Goal: Task Accomplishment & Management: Manage account settings

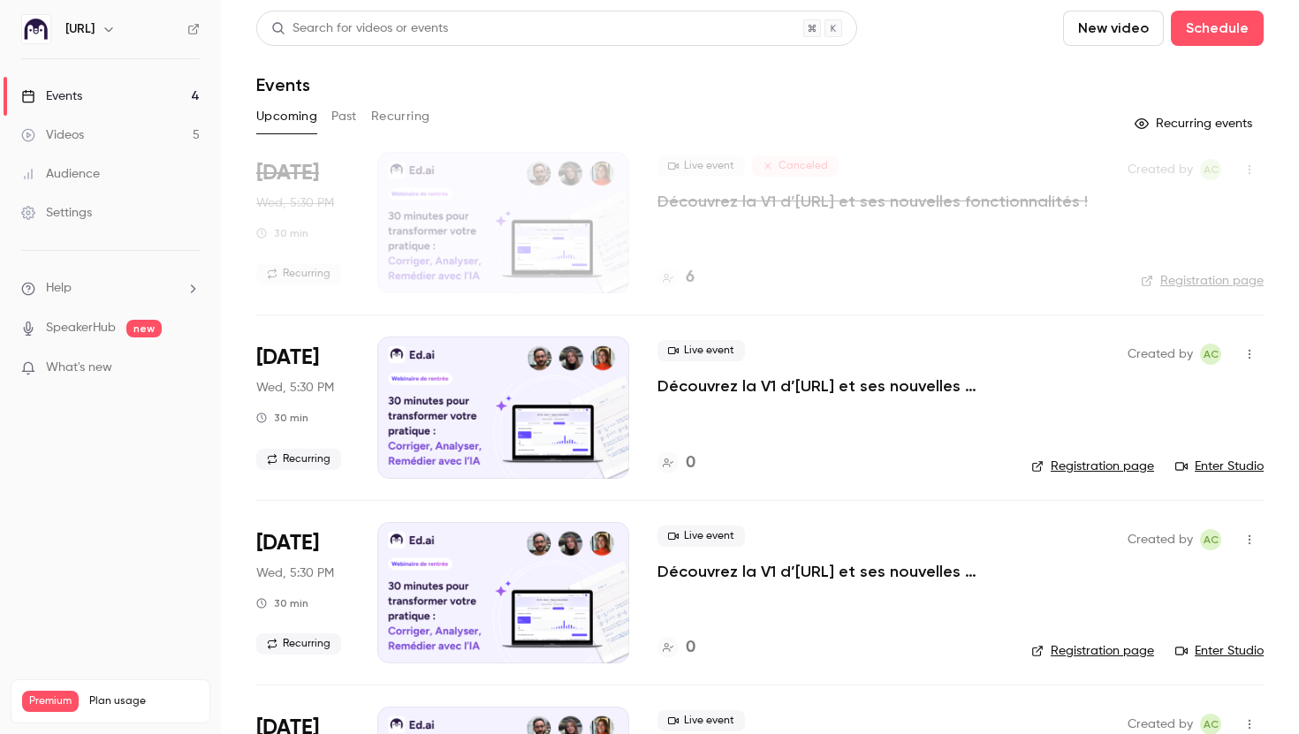
click at [722, 381] on p "Découvrez la V1 d’[URL] et ses nouvelles fonctionnalités !" at bounding box center [830, 386] width 346 height 21
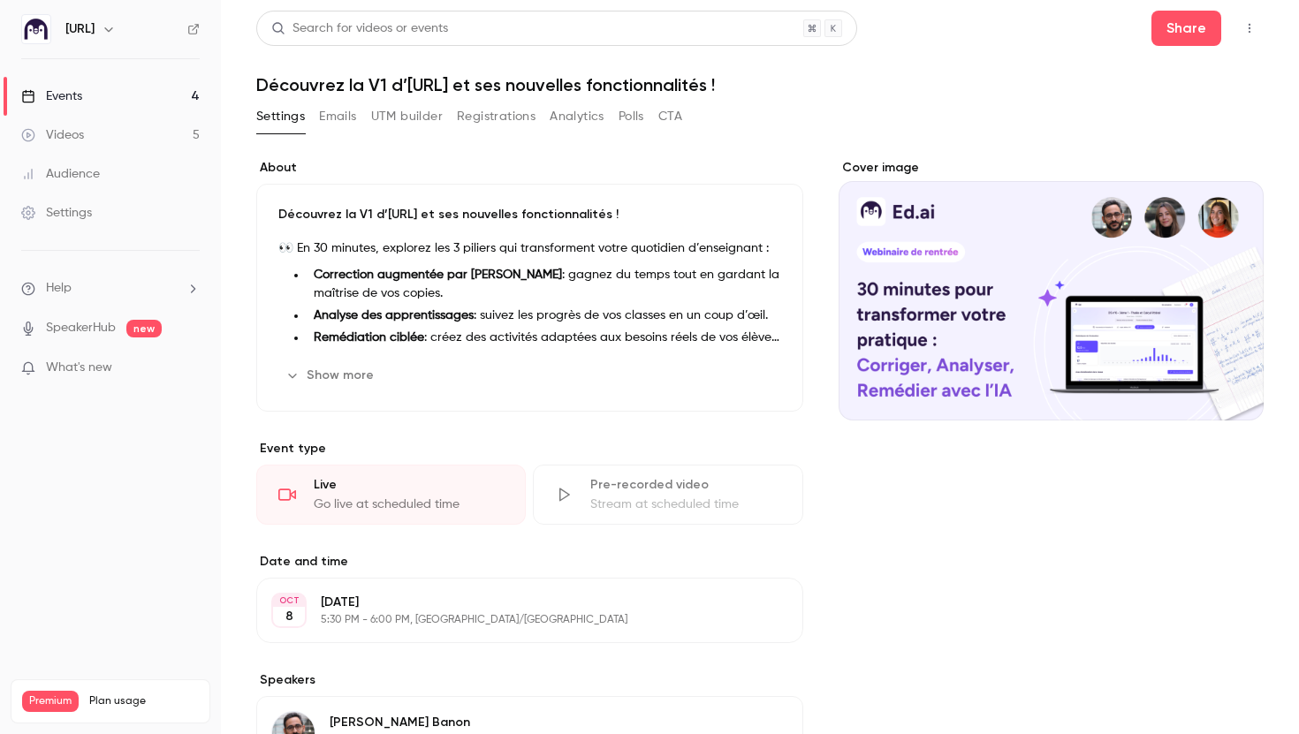
click at [174, 108] on link "Events 4" at bounding box center [110, 96] width 221 height 39
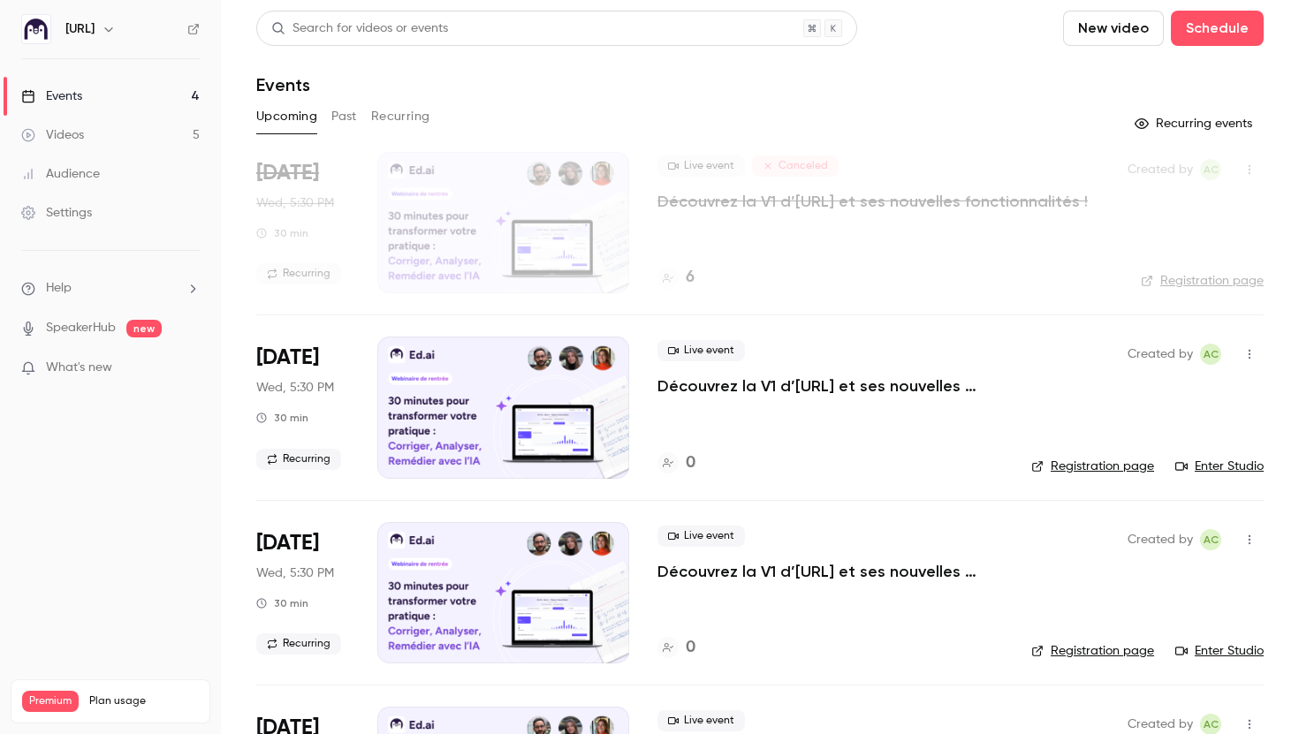
click at [116, 168] on link "Audience" at bounding box center [110, 174] width 221 height 39
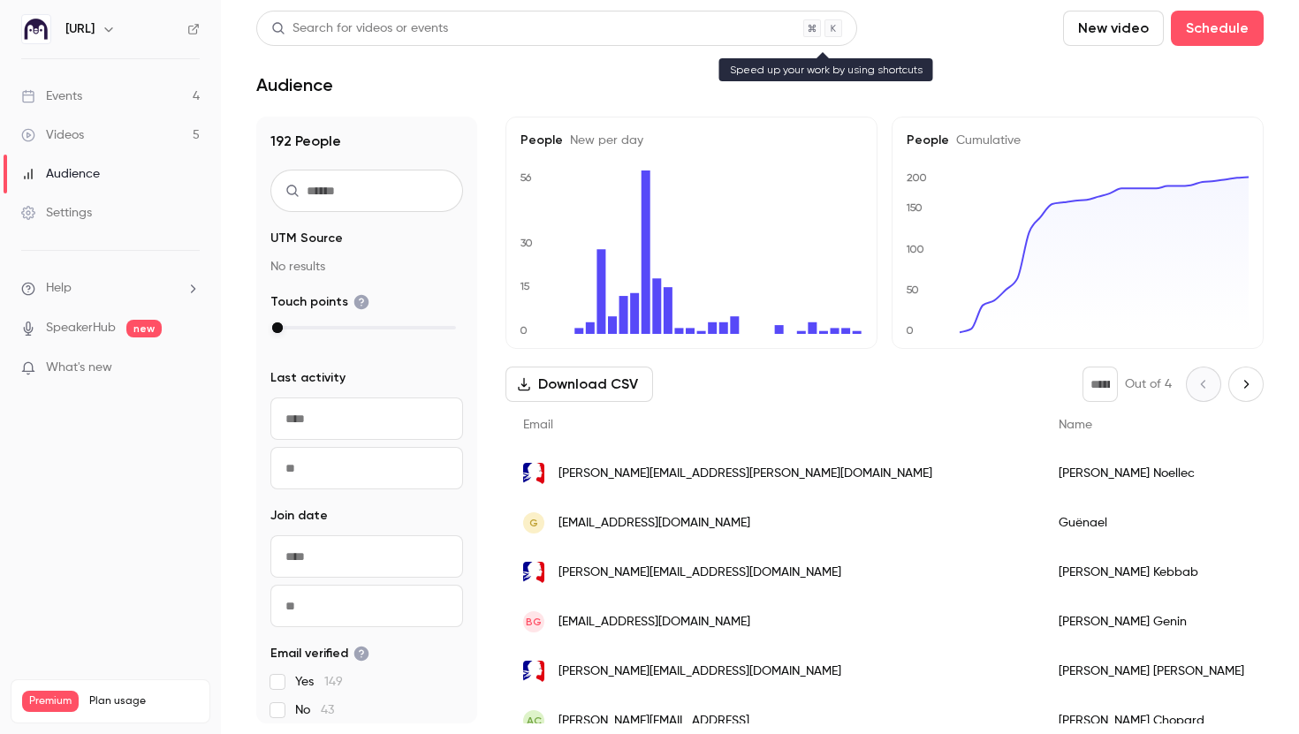
click at [338, 35] on div "Search for videos or events" at bounding box center [359, 28] width 177 height 19
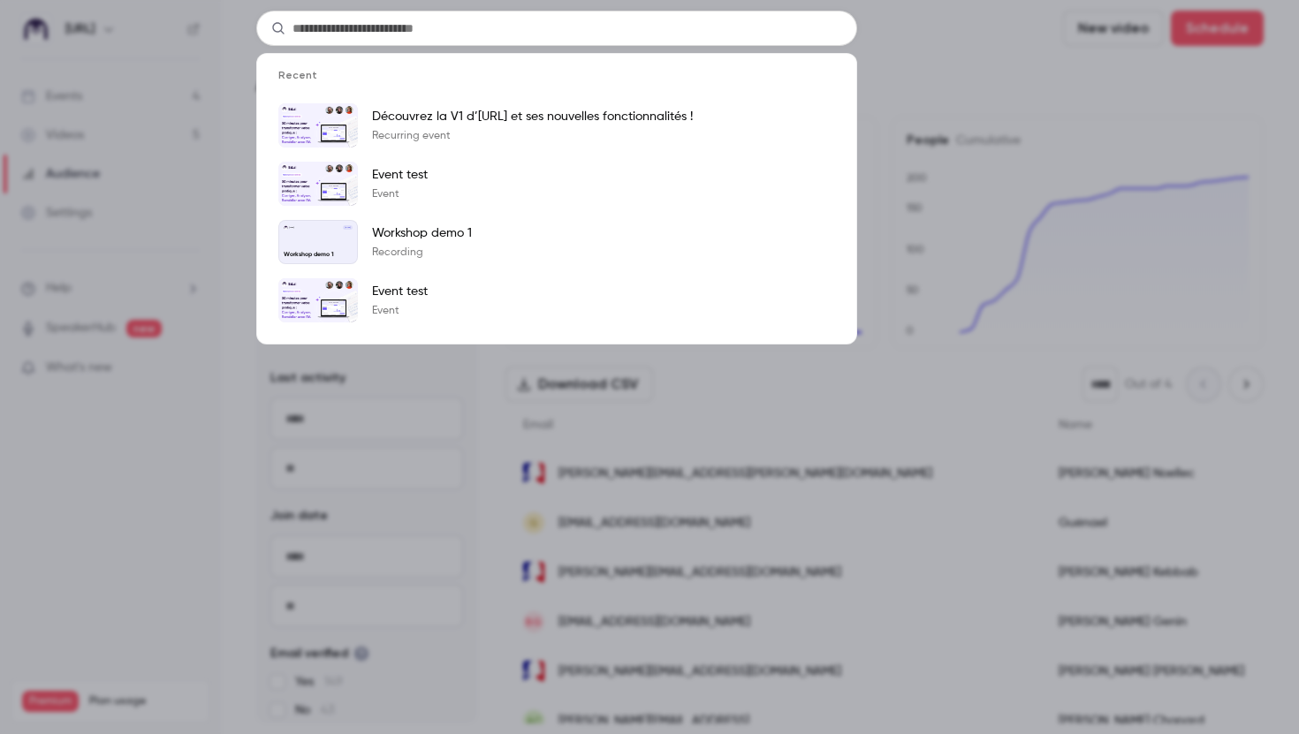
click at [230, 124] on div "Recent Découvrez la V1 d’Ed.ai et ses nouvelles fonctionnalités ! Recurring eve…" at bounding box center [649, 367] width 1299 height 734
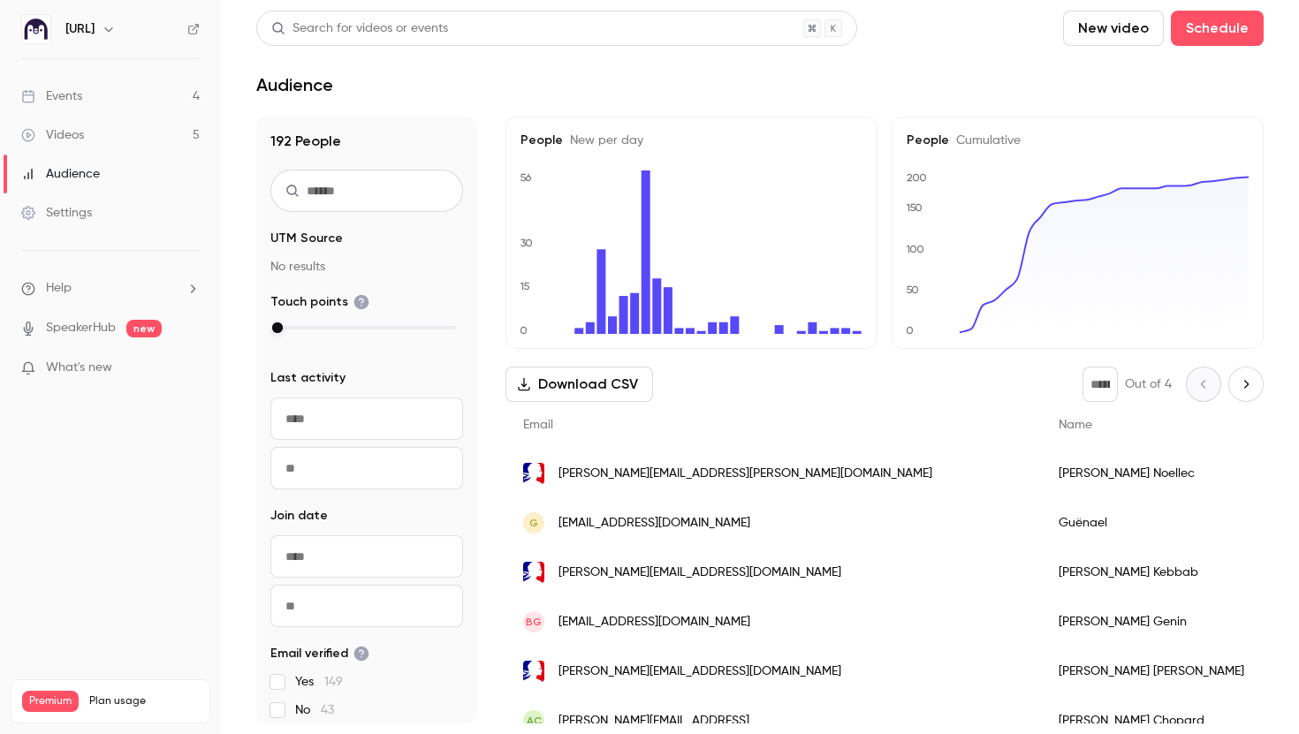
click at [315, 199] on input "text" at bounding box center [366, 191] width 193 height 42
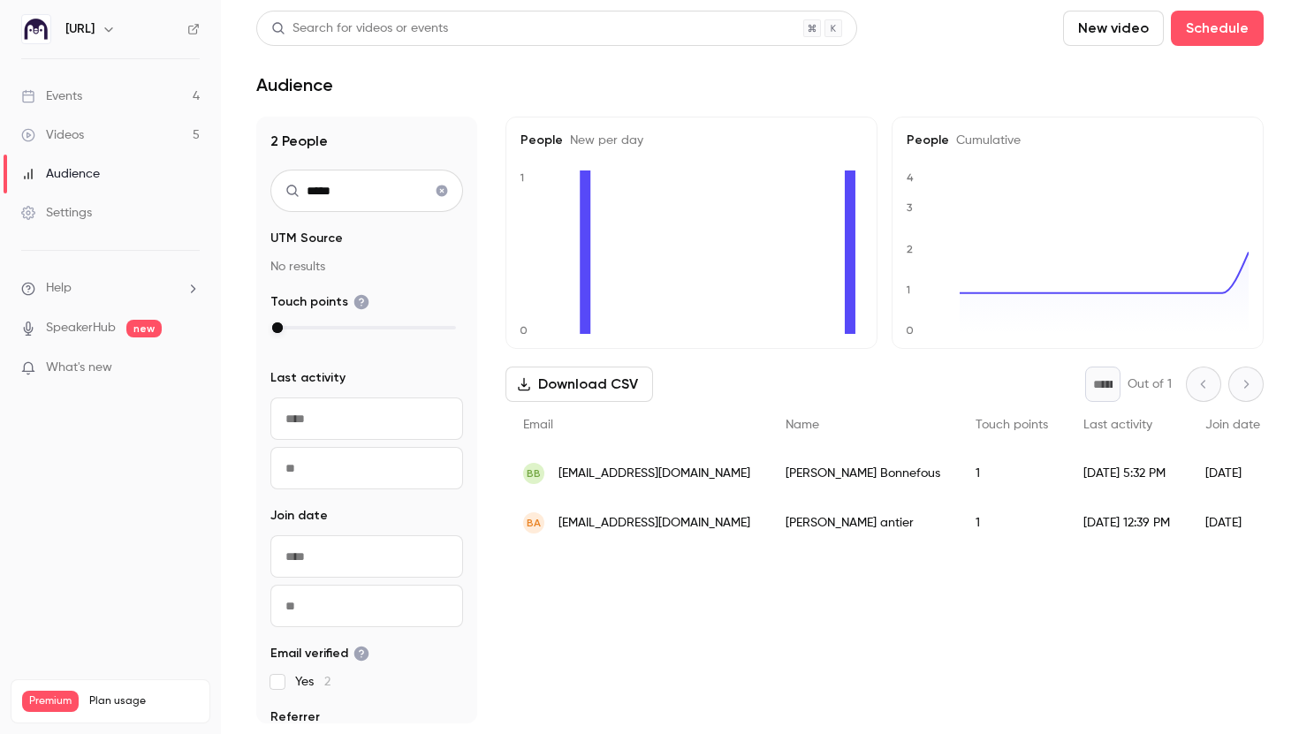
click at [619, 523] on span "brunoantier974@gmail.com" at bounding box center [654, 523] width 192 height 19
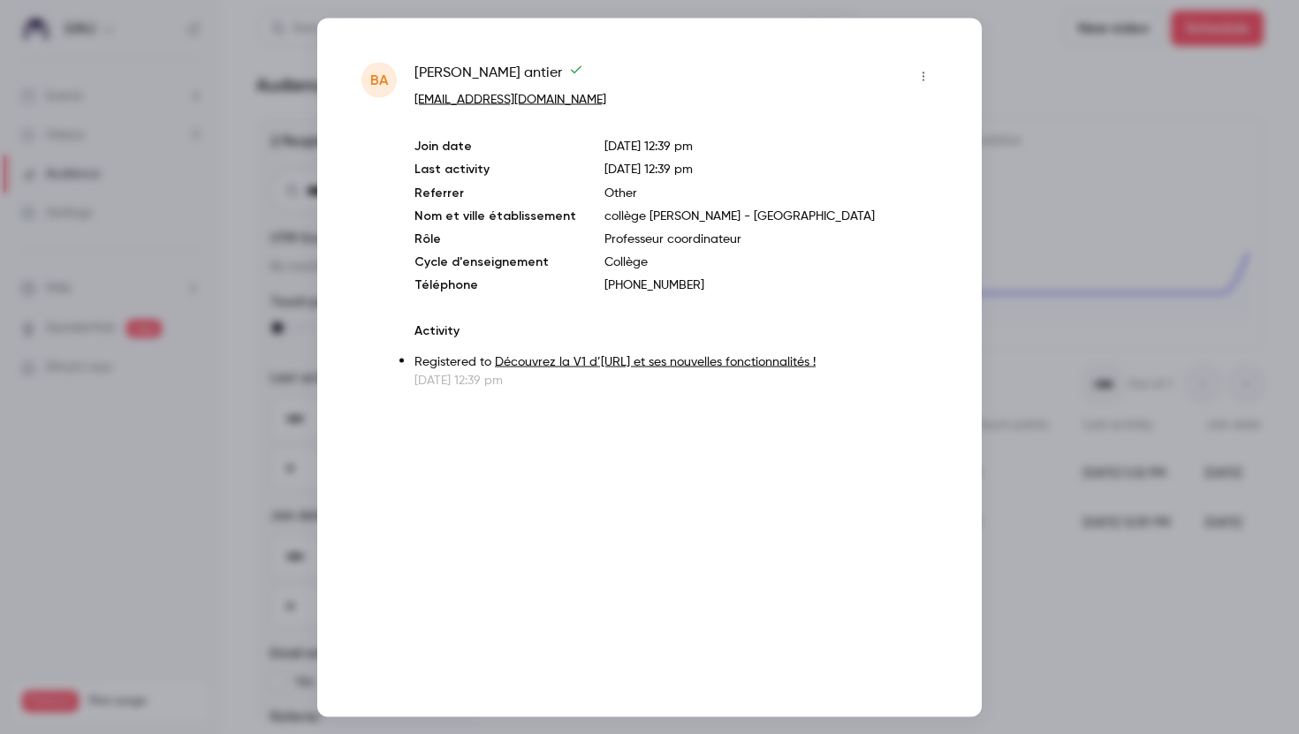
click at [1048, 85] on div at bounding box center [649, 367] width 1299 height 734
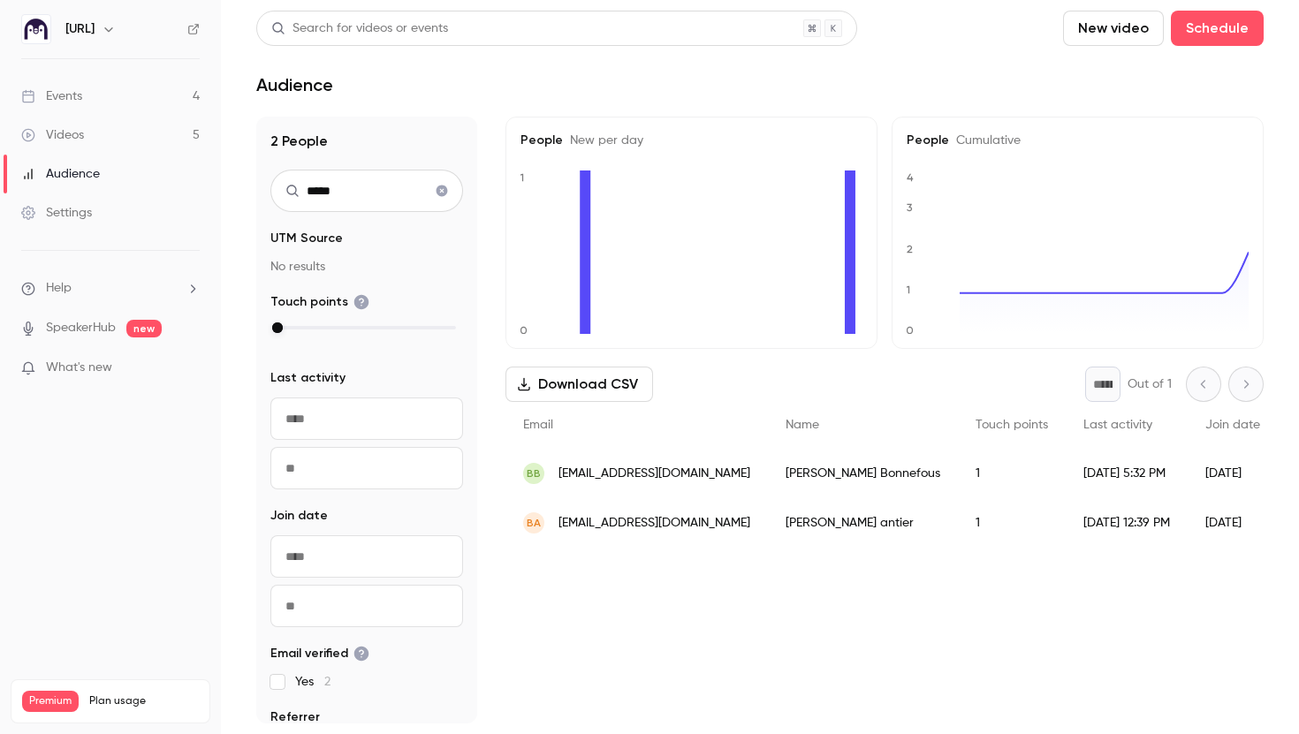
drag, startPoint x: 353, startPoint y: 189, endPoint x: 289, endPoint y: 189, distance: 63.6
click at [289, 189] on div "*****" at bounding box center [366, 191] width 193 height 42
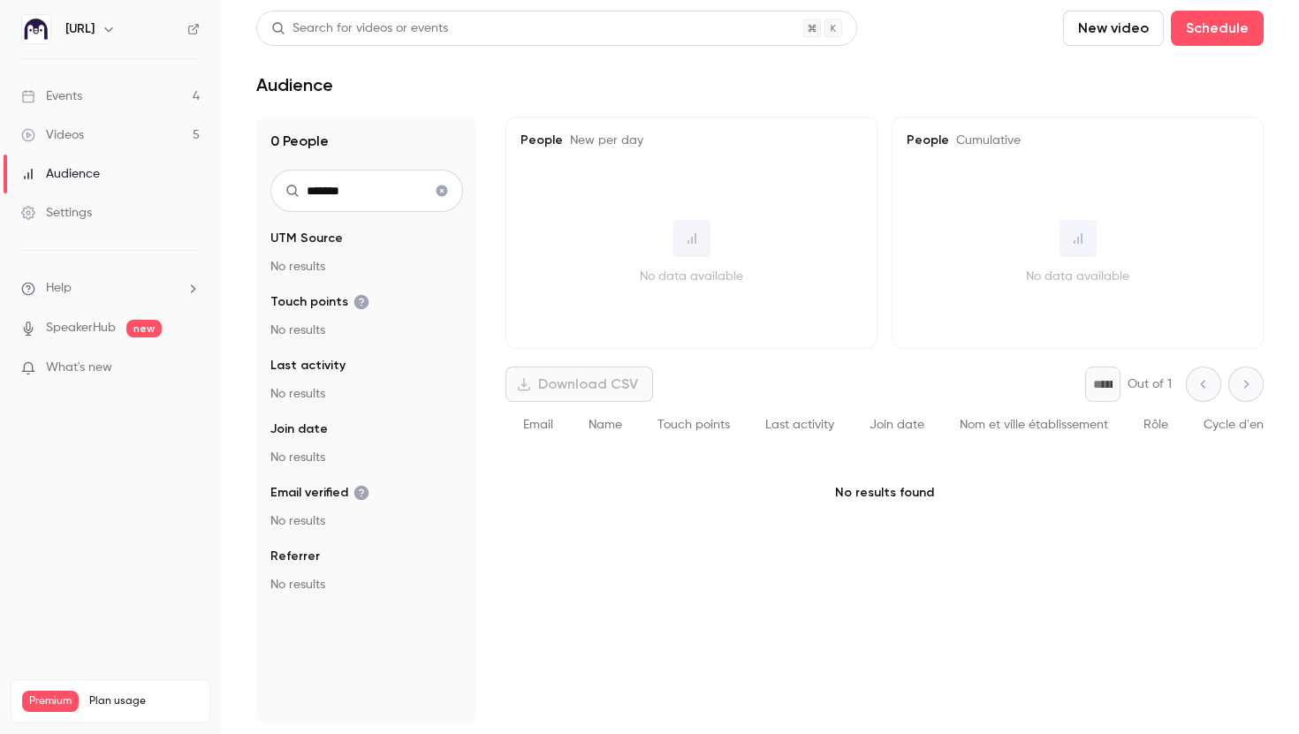
drag, startPoint x: 384, startPoint y: 197, endPoint x: 288, endPoint y: 196, distance: 96.3
click at [288, 196] on div "*******" at bounding box center [366, 191] width 193 height 42
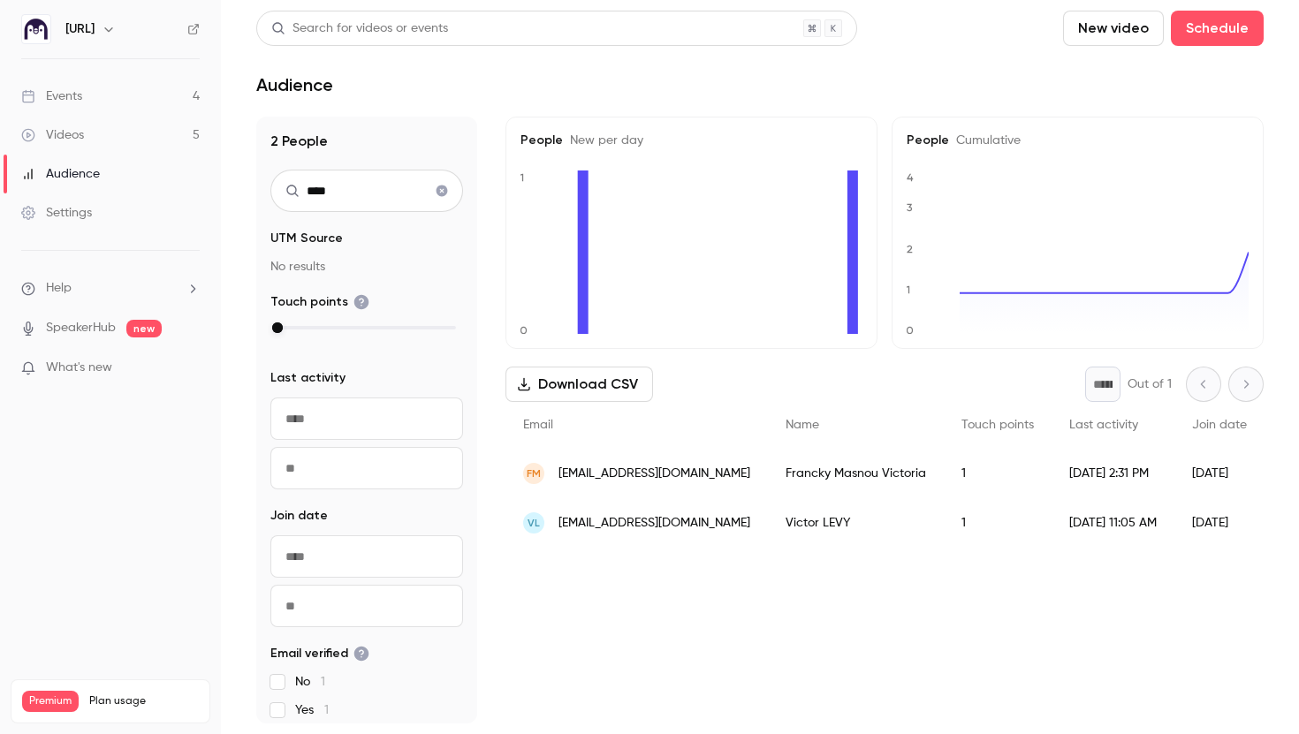
click at [585, 510] on div "VL vic60400@gmail.com" at bounding box center [636, 522] width 262 height 49
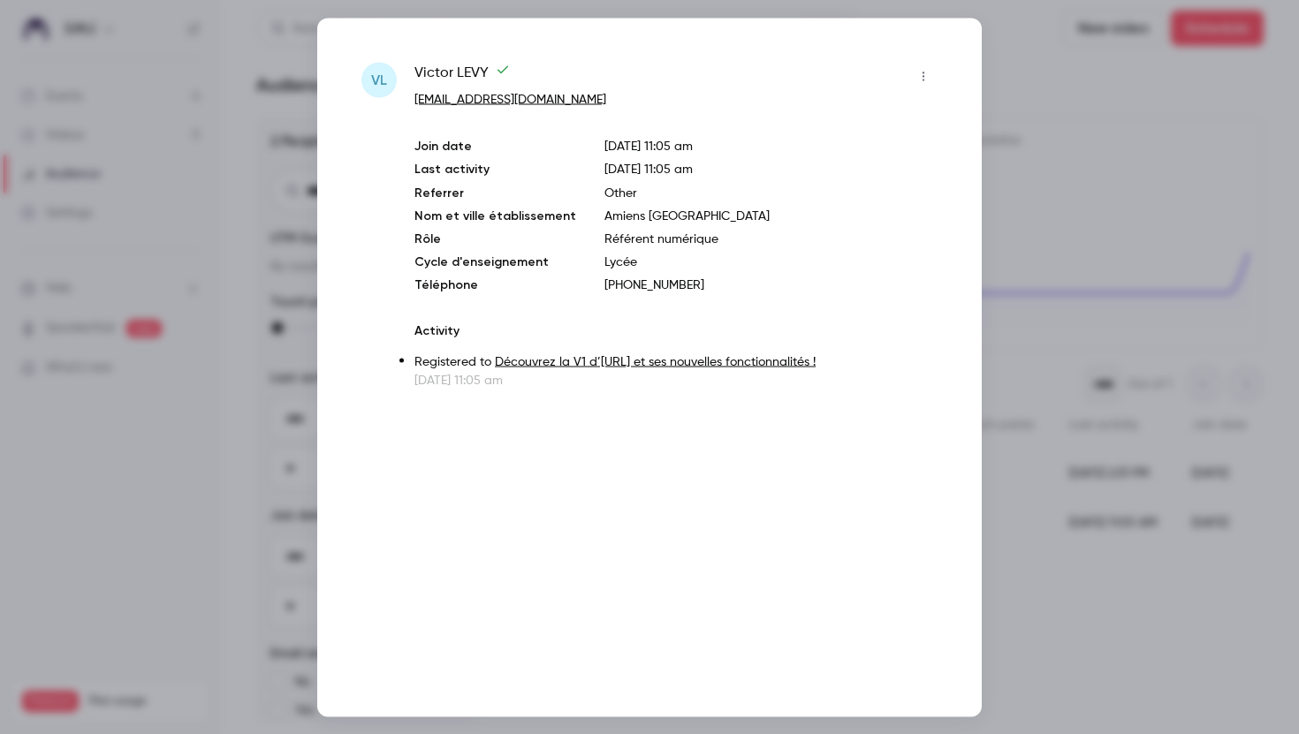
click at [293, 186] on div at bounding box center [649, 367] width 1299 height 734
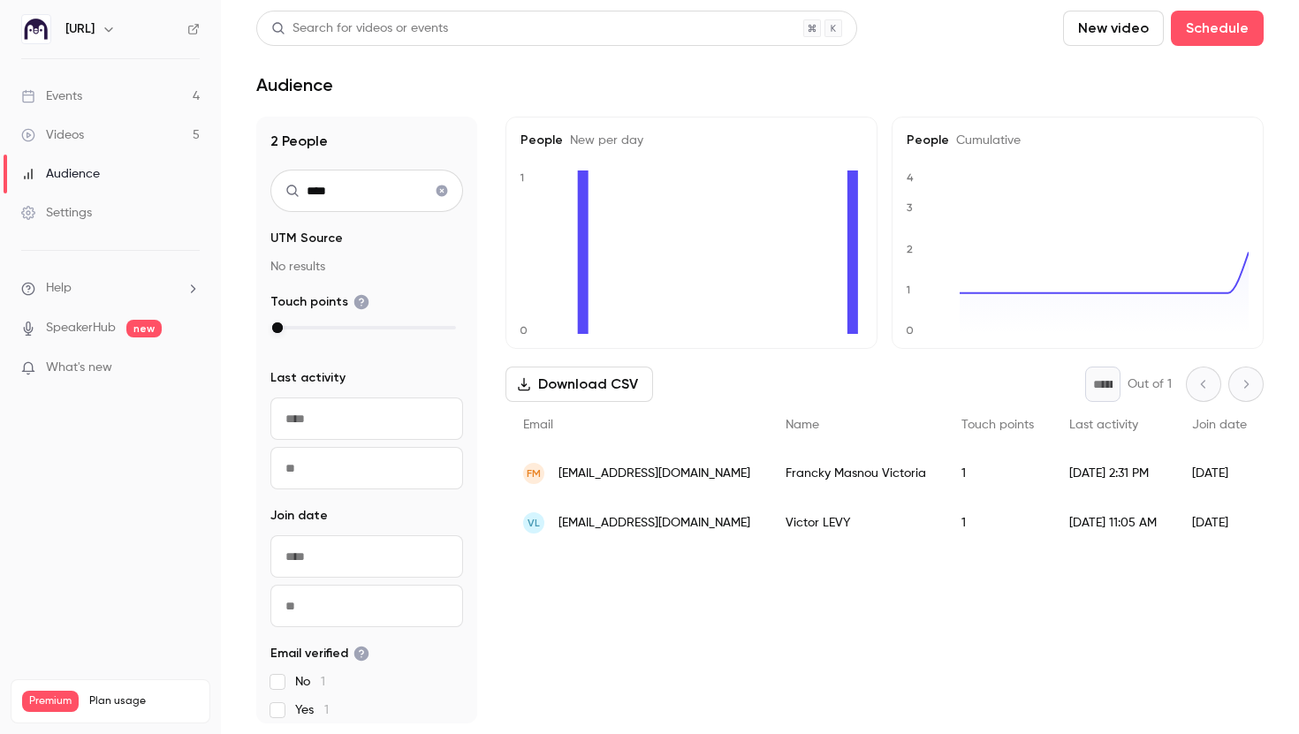
drag, startPoint x: 353, startPoint y: 198, endPoint x: 292, endPoint y: 198, distance: 60.1
click at [292, 198] on div "****" at bounding box center [366, 191] width 193 height 42
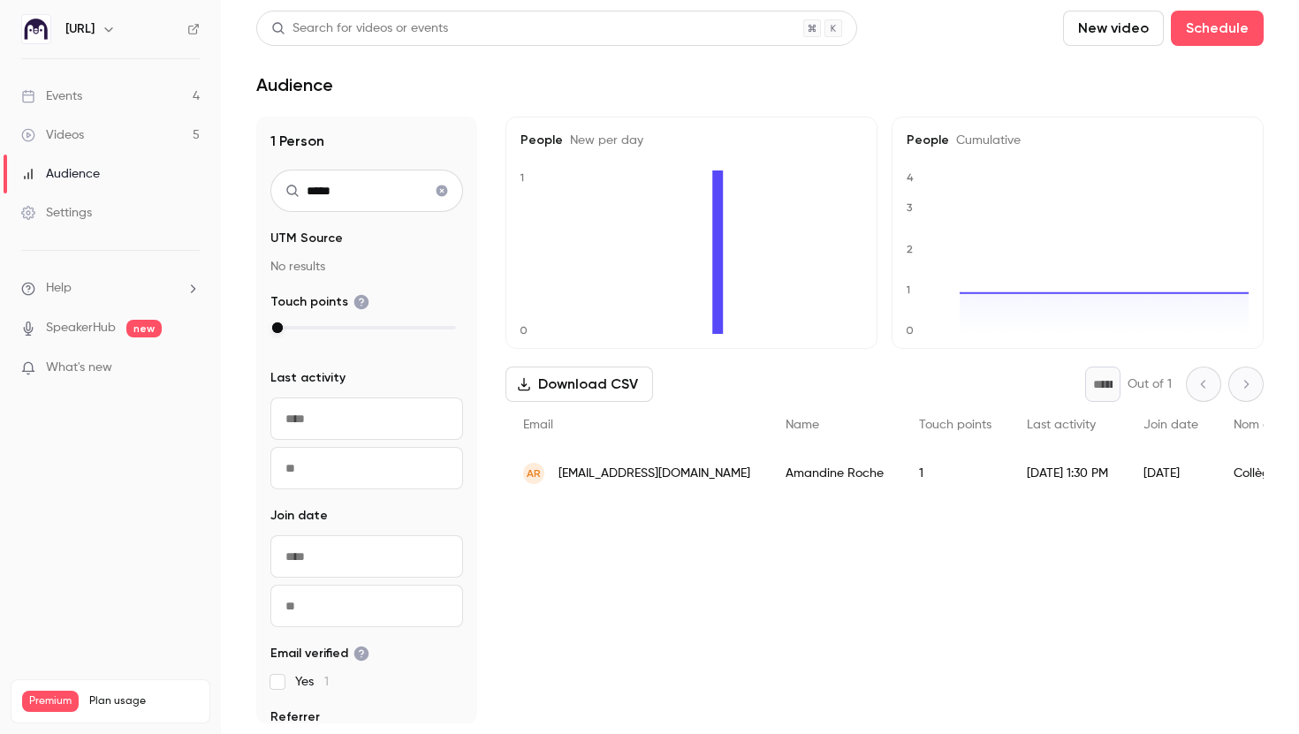
type input "*****"
click at [627, 474] on span "debris.amandine@gmail.com" at bounding box center [654, 474] width 192 height 19
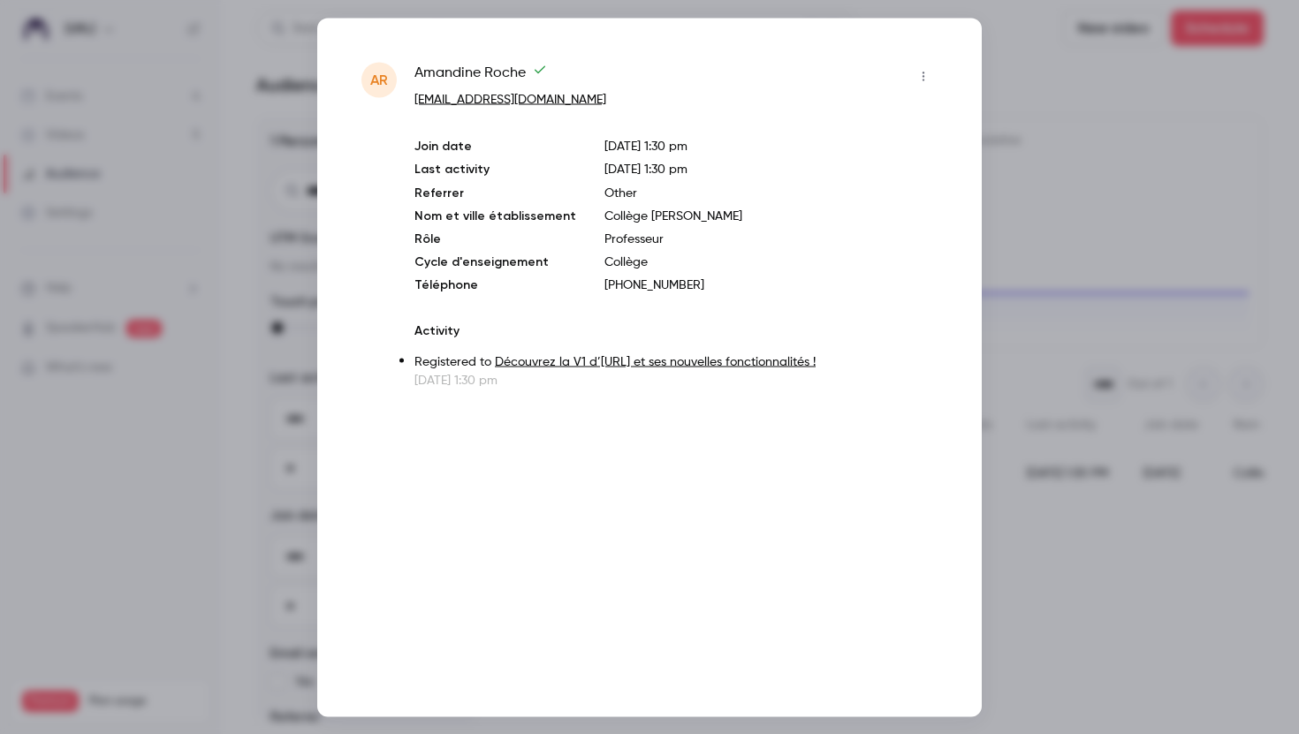
click at [160, 163] on div at bounding box center [649, 367] width 1299 height 734
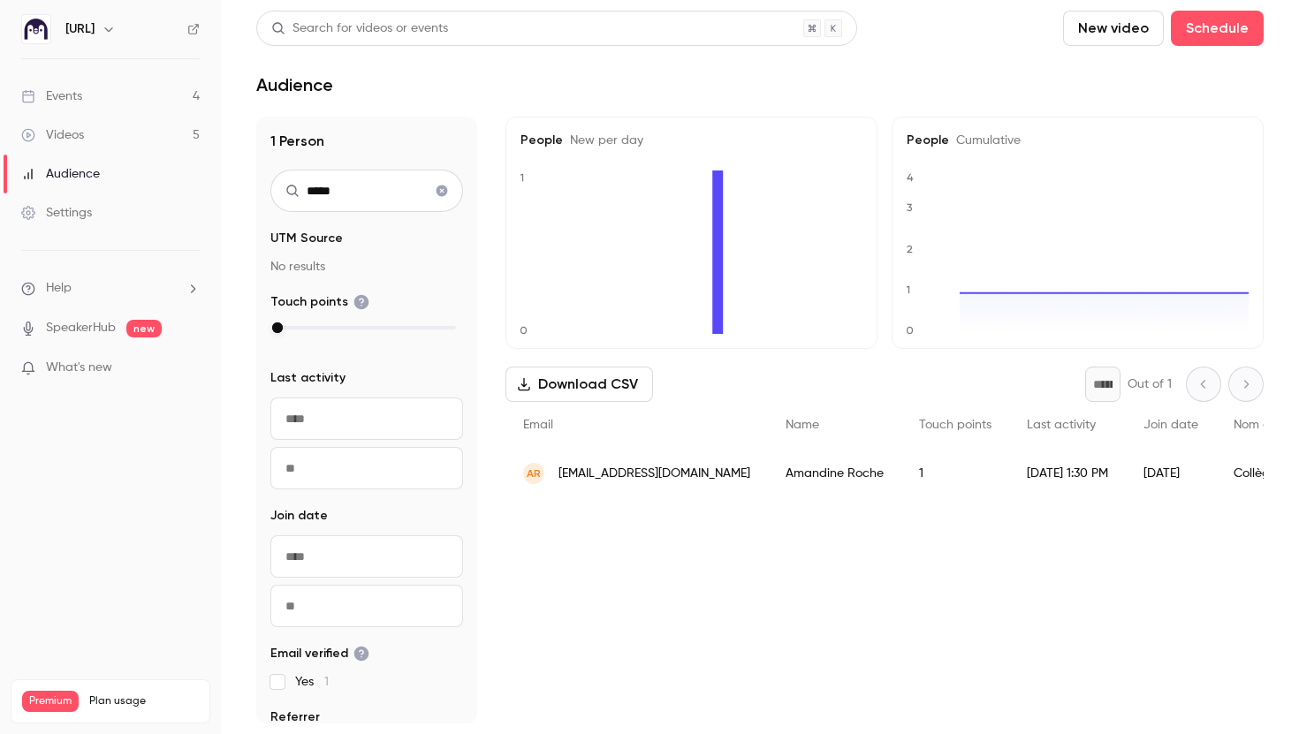
click at [122, 93] on link "Events 4" at bounding box center [110, 96] width 221 height 39
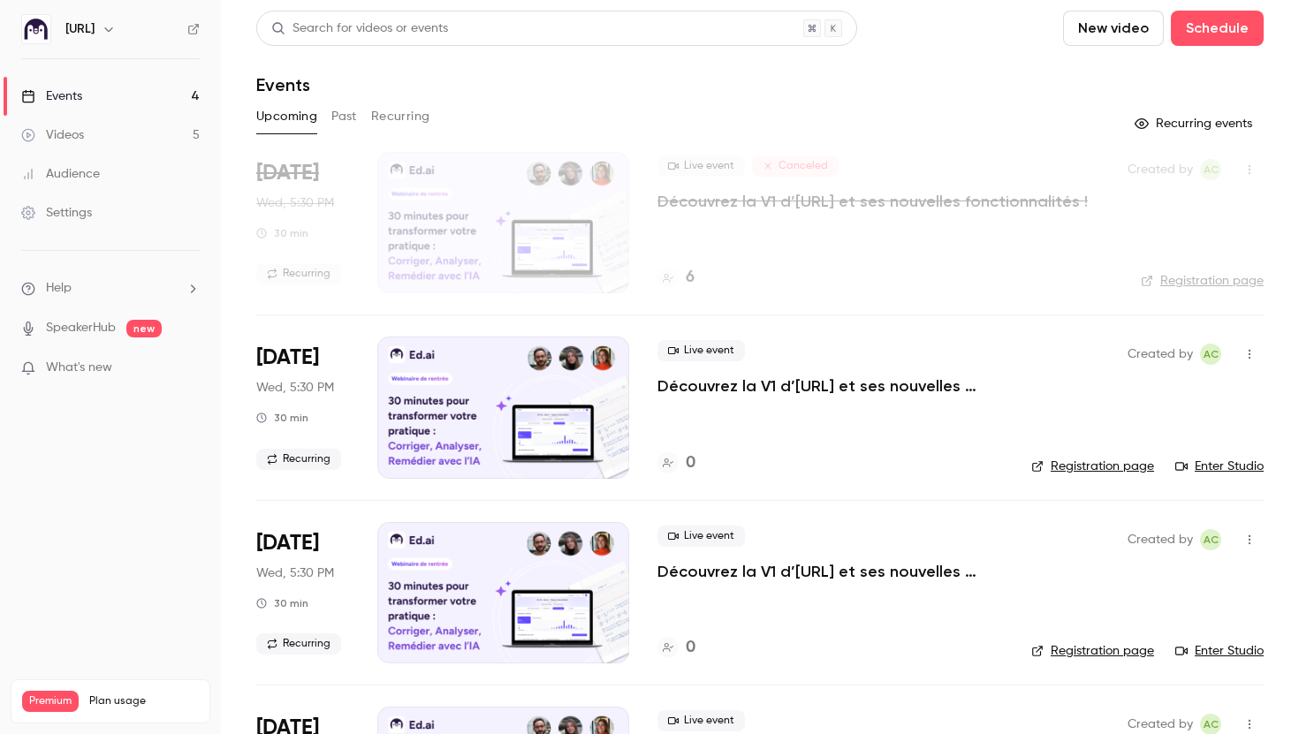
click at [772, 412] on div "Live event Découvrez la V1 d’Ed.ai et ses nouvelles fonctionnalités ! 0" at bounding box center [830, 407] width 346 height 141
click at [1108, 463] on link "Registration page" at bounding box center [1092, 467] width 123 height 18
click at [397, 116] on button "Recurring" at bounding box center [400, 117] width 59 height 28
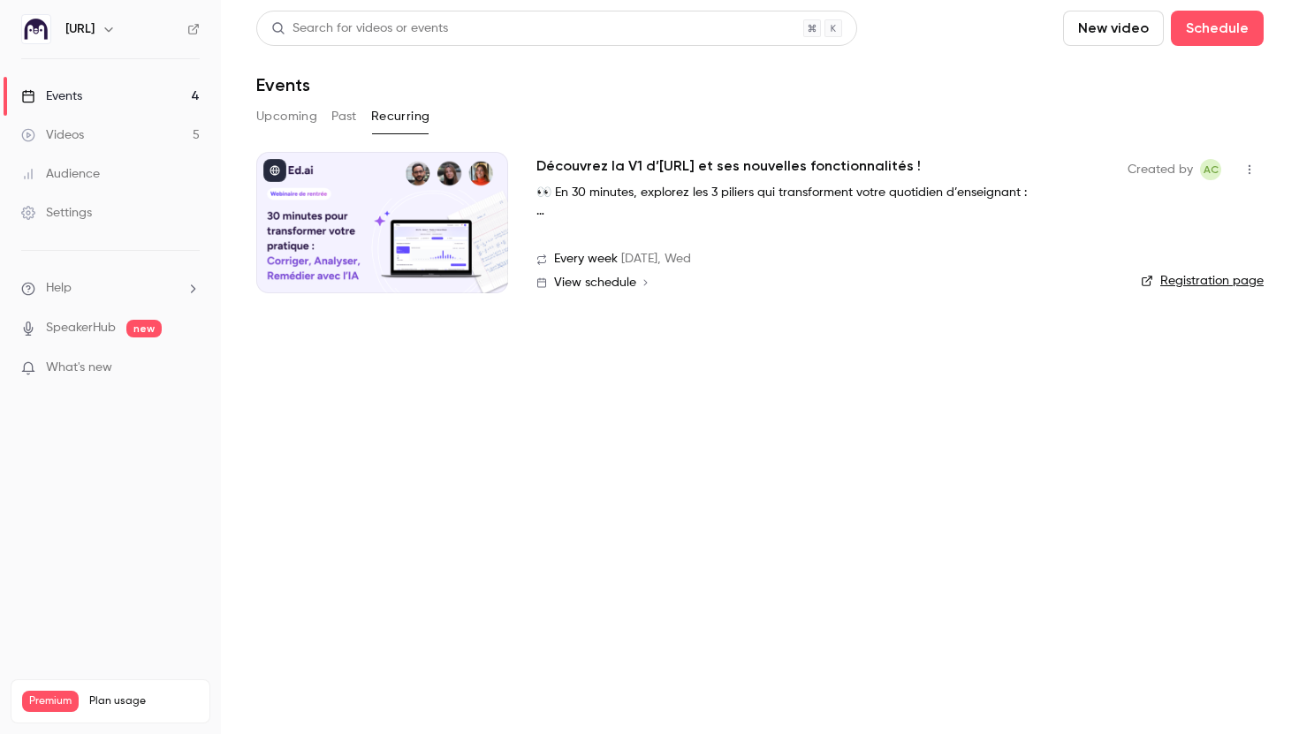
click at [1202, 285] on link "Registration page" at bounding box center [1202, 281] width 123 height 18
click at [140, 185] on link "Audience" at bounding box center [110, 174] width 221 height 39
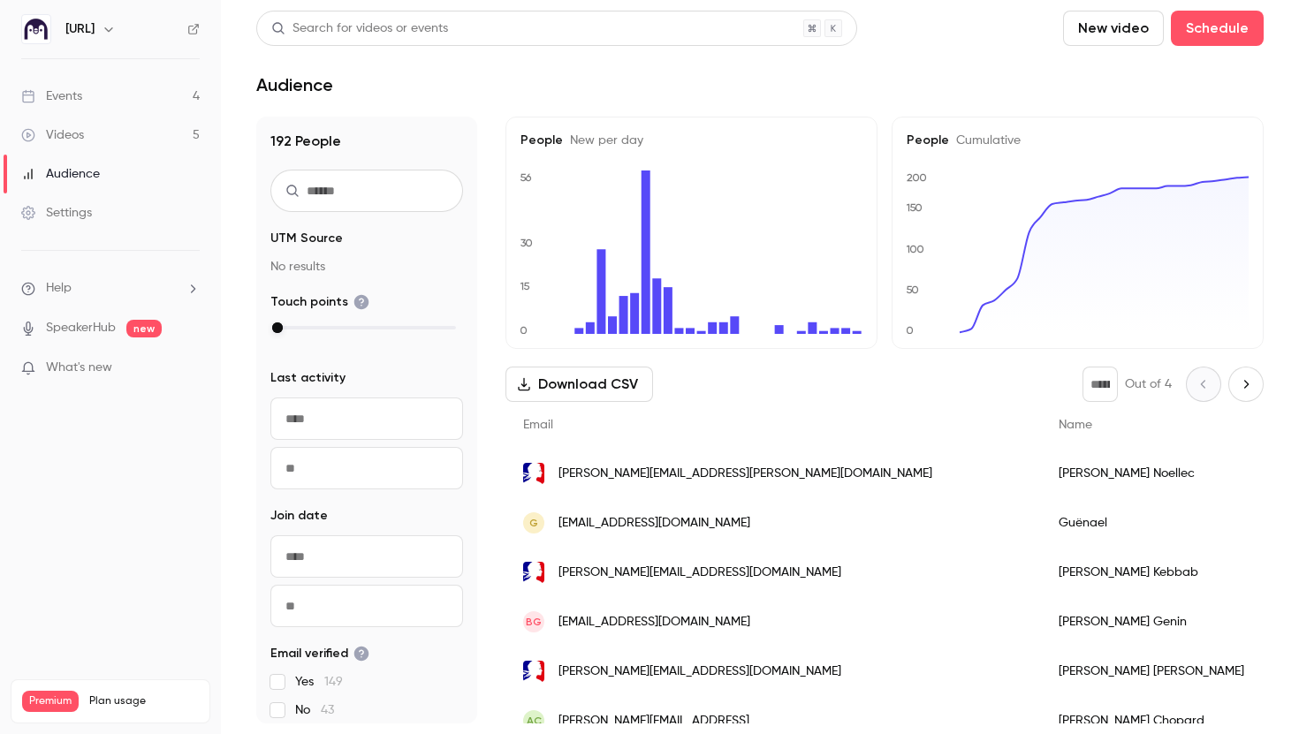
click at [331, 187] on input "text" at bounding box center [366, 191] width 193 height 42
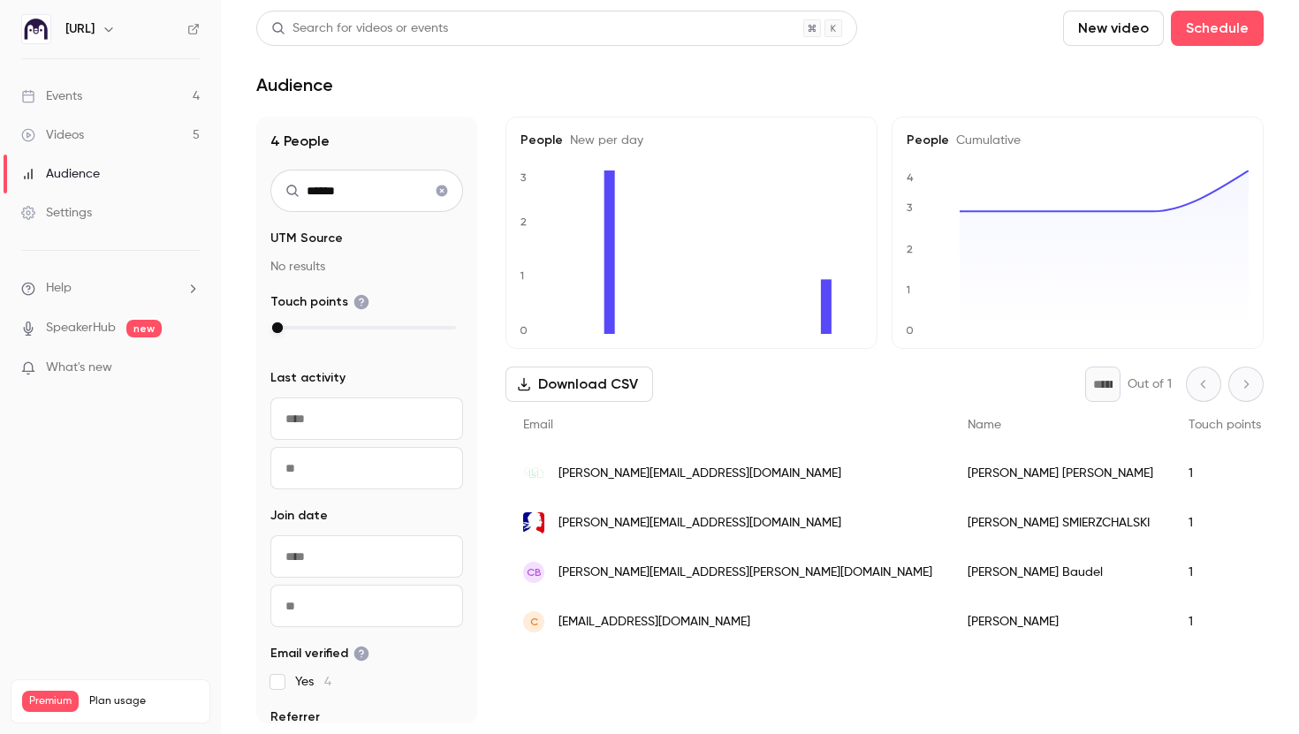
type input "******"
click at [647, 468] on span "c.monier@slsb.fr" at bounding box center [699, 474] width 283 height 19
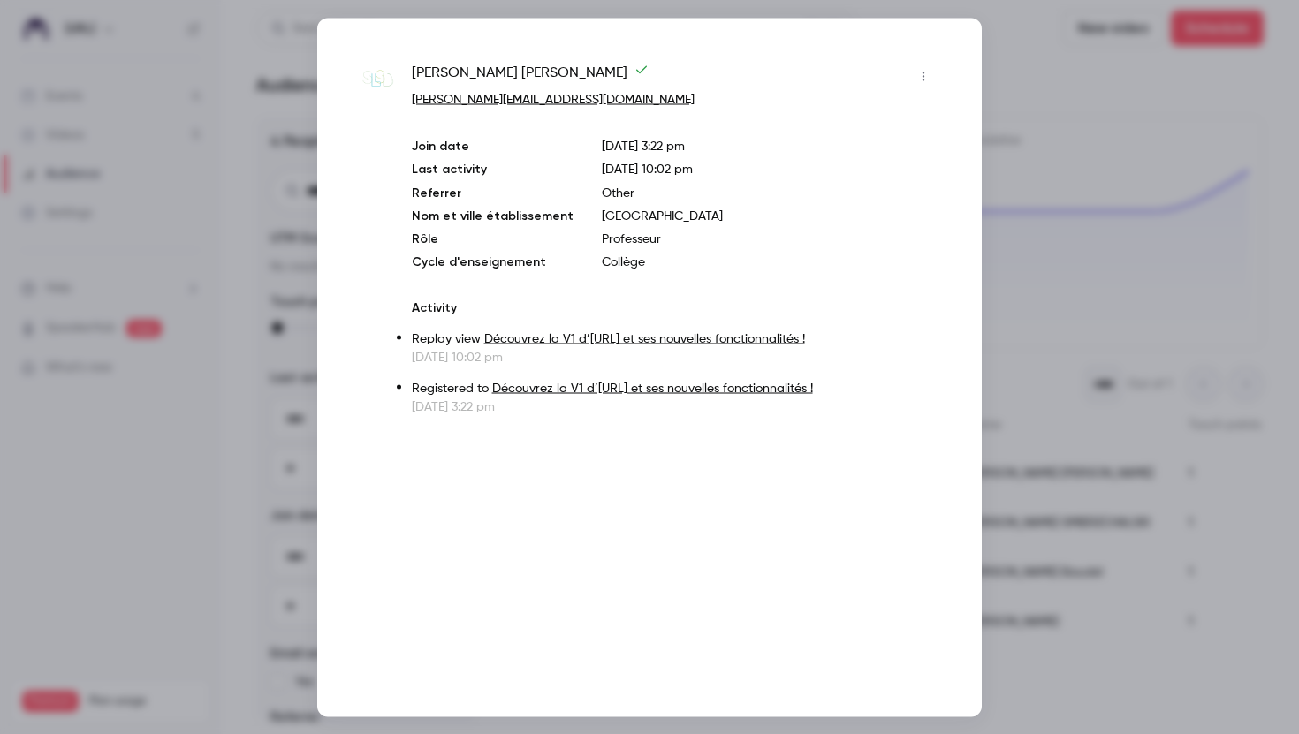
click at [1090, 388] on div at bounding box center [649, 367] width 1299 height 734
